Goal: Task Accomplishment & Management: Complete application form

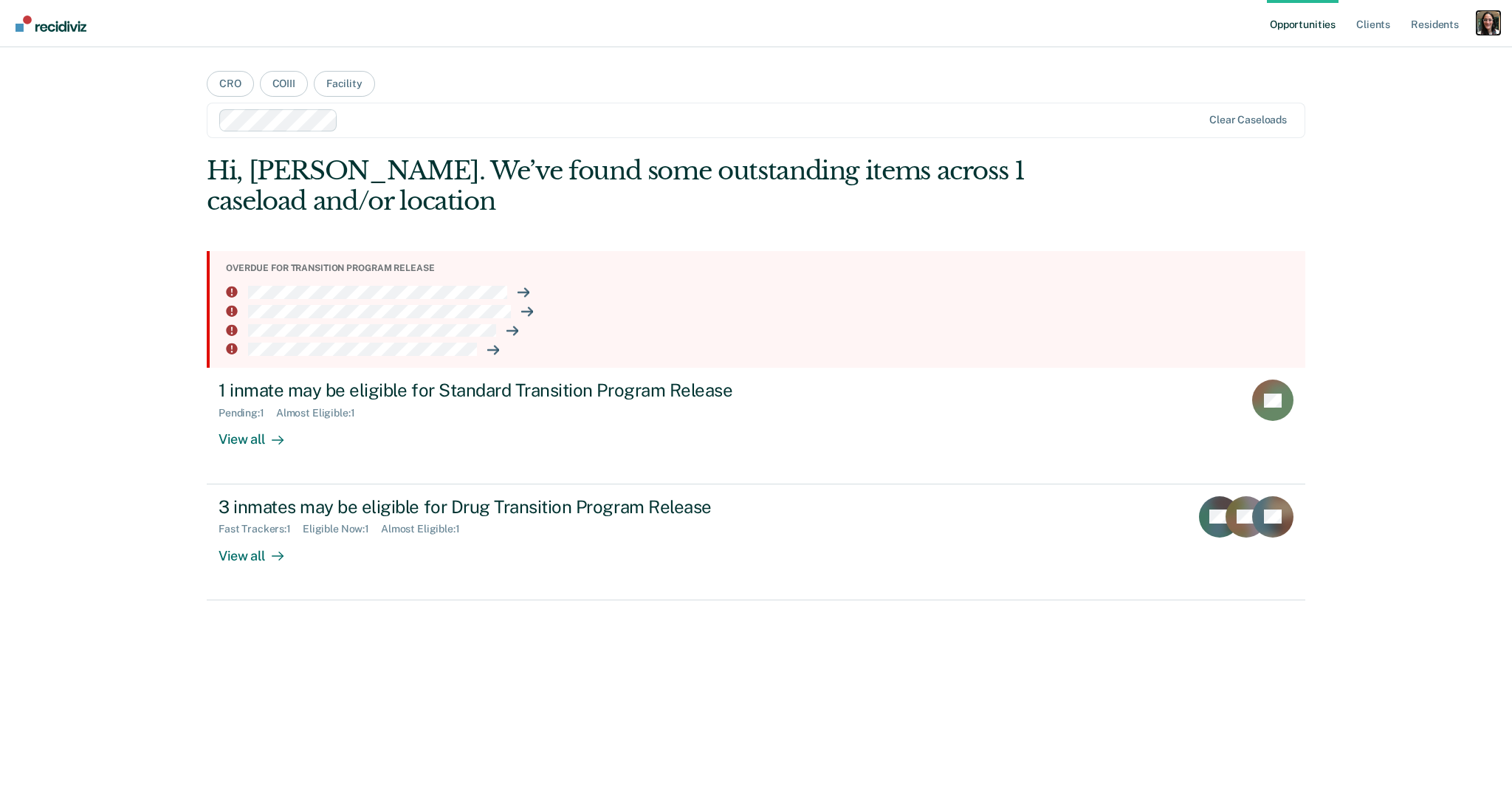
click at [1488, 11] on div "Profile dropdown button" at bounding box center [1488, 23] width 23 height 23
click at [1408, 62] on link "Profile" at bounding box center [1429, 61] width 119 height 13
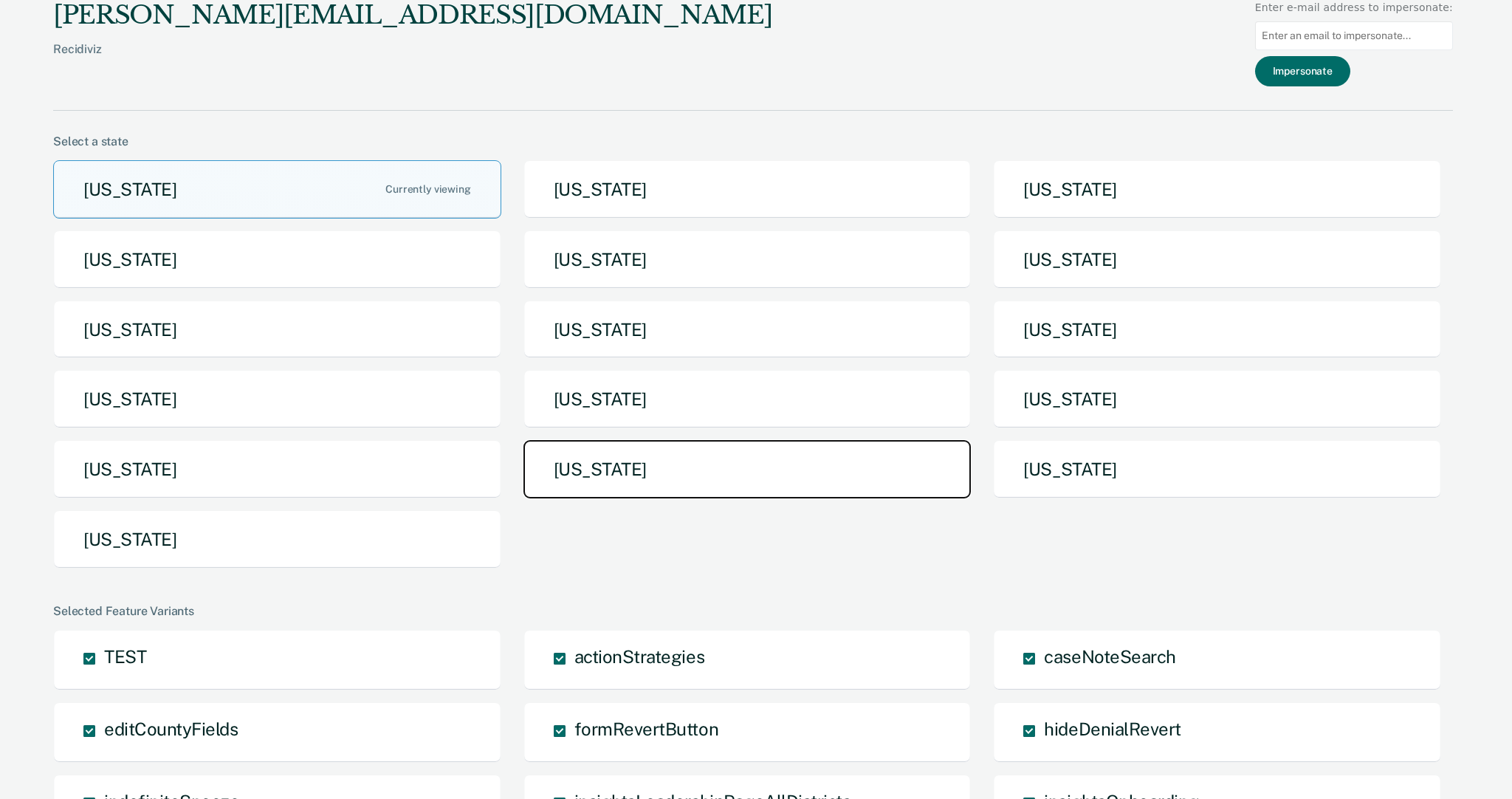
click at [615, 464] on button "[US_STATE]" at bounding box center [748, 470] width 448 height 58
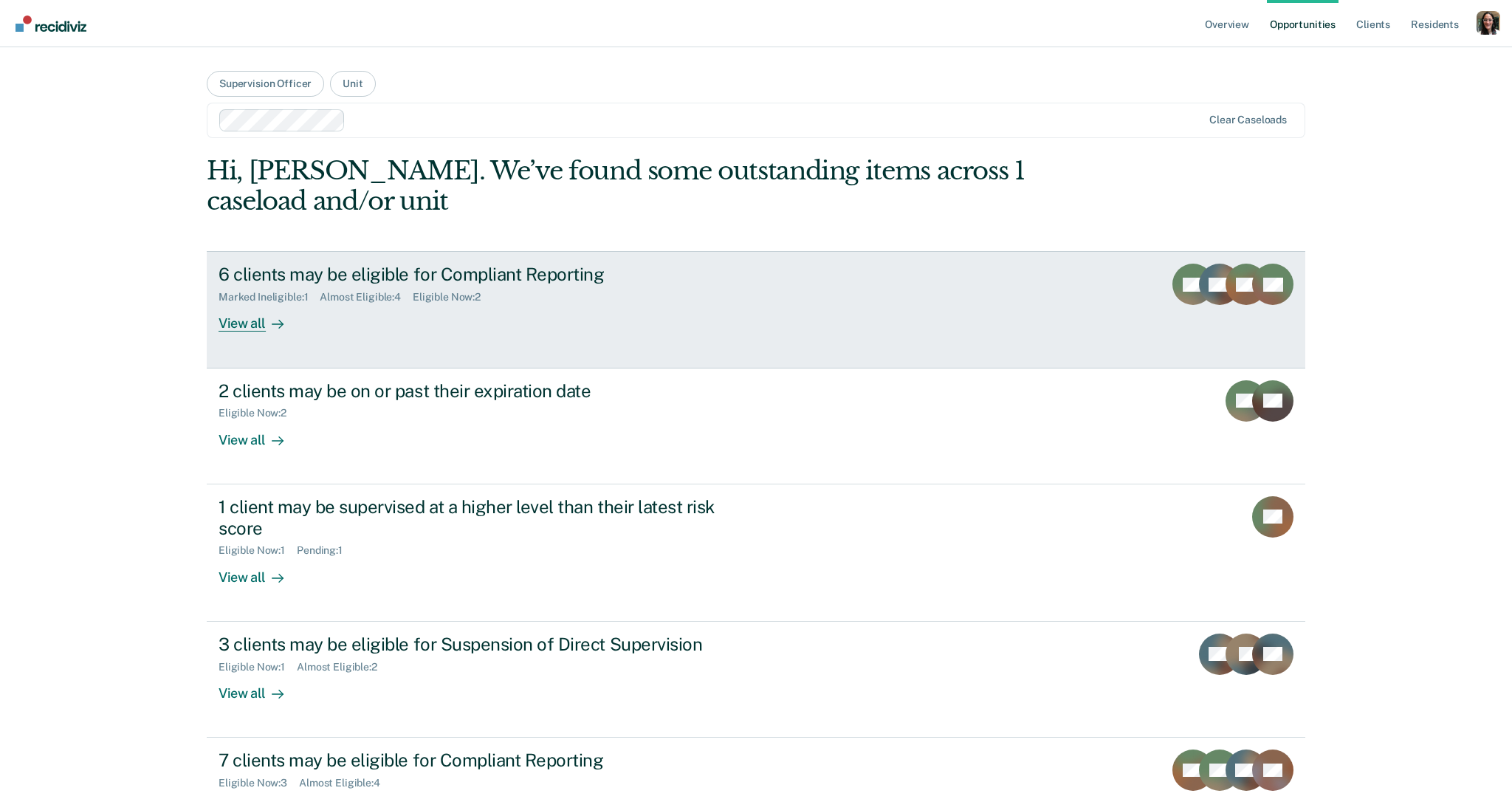
click at [430, 274] on div "6 clients may be eligible for Compliant Reporting" at bounding box center [478, 274] width 518 height 21
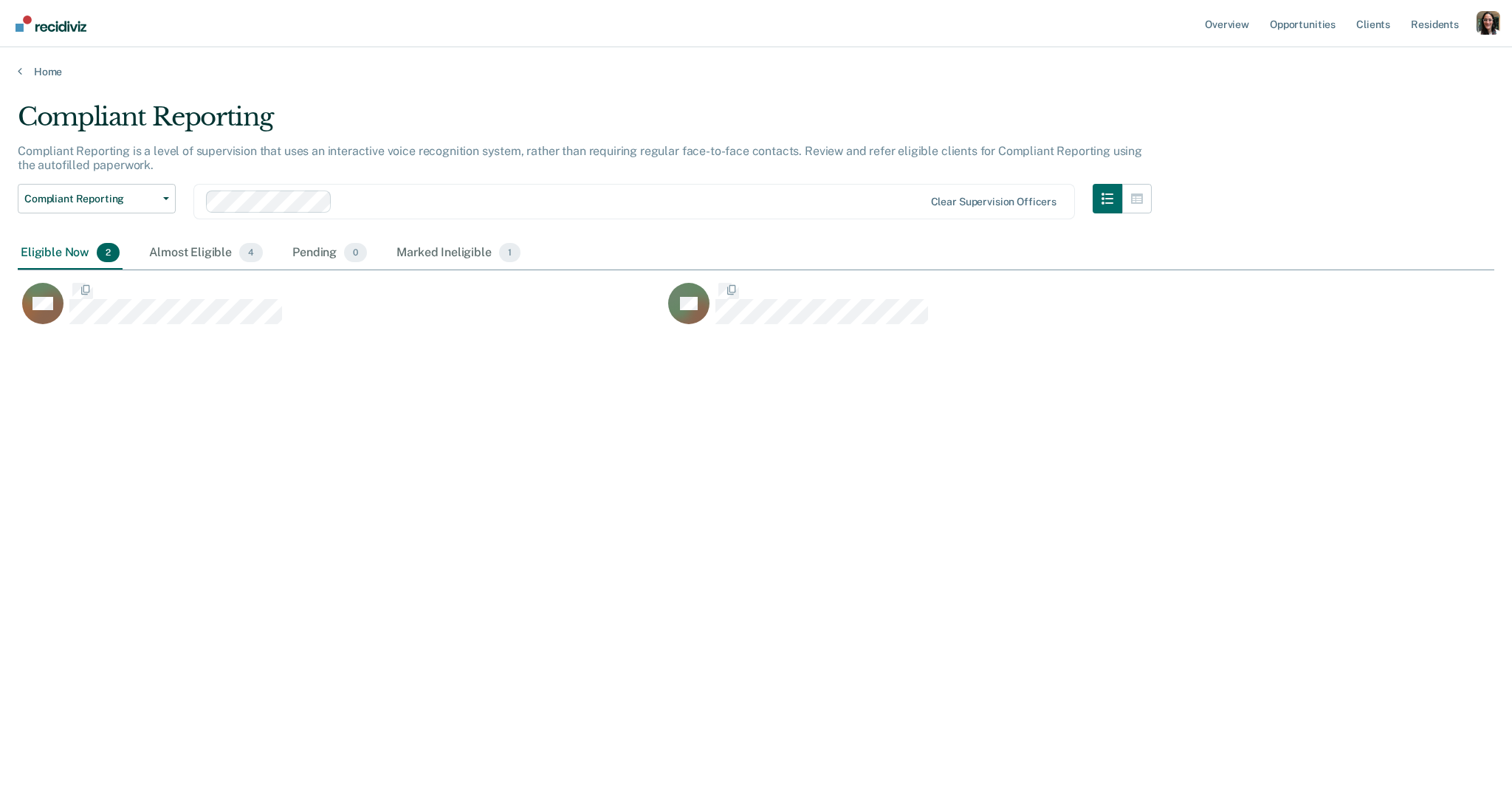
scroll to position [585, 1476]
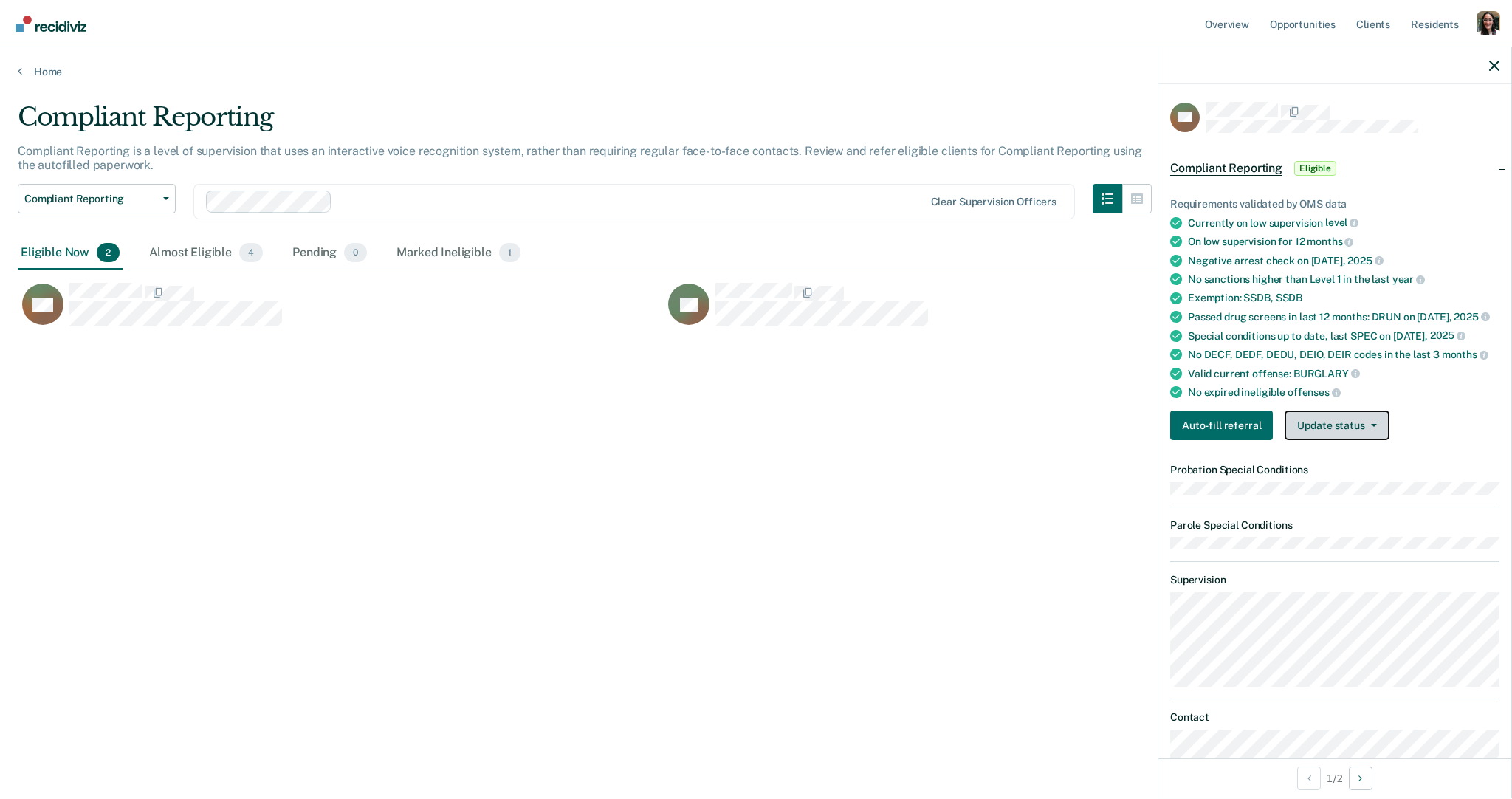
click at [1326, 417] on button "Update status" at bounding box center [1336, 425] width 104 height 29
click at [1416, 348] on div "No DECF, DEDF, DEDU, DEIO, DEIR codes in the last 3 months" at bounding box center [1344, 355] width 312 height 13
click at [1213, 420] on button "Auto-fill referral" at bounding box center [1221, 425] width 103 height 29
